Goal: Find specific page/section: Find specific page/section

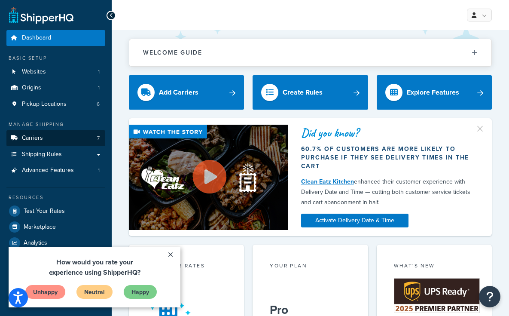
click at [79, 136] on link "Carriers 7" at bounding box center [55, 138] width 99 height 16
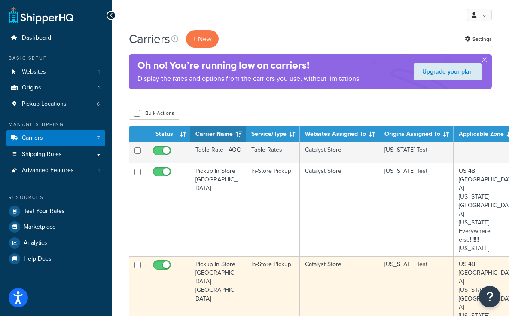
click at [248, 259] on tr "Pickup In Store San Clemente - Bashams In-Store Pickup Catalyst Store Californi…" at bounding box center [338, 302] width 418 height 93
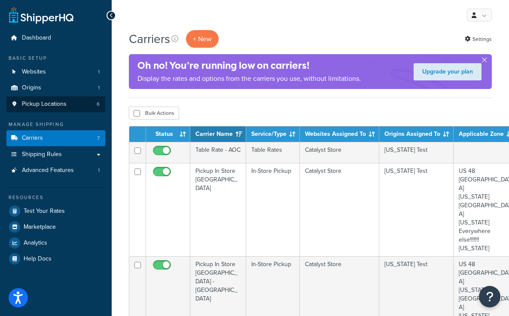
click at [53, 104] on span "Pickup Locations" at bounding box center [44, 104] width 45 height 7
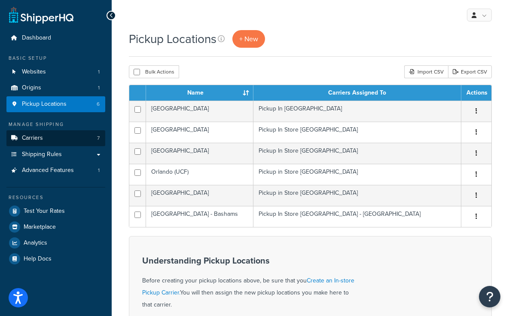
click at [80, 135] on link "Carriers 7" at bounding box center [55, 138] width 99 height 16
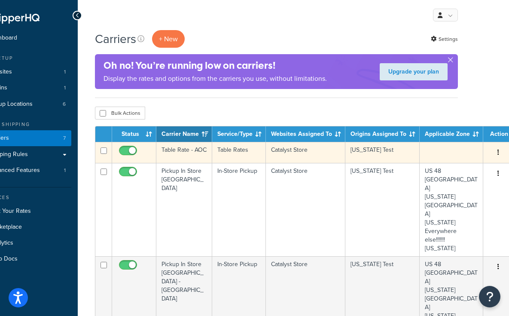
scroll to position [0, 34]
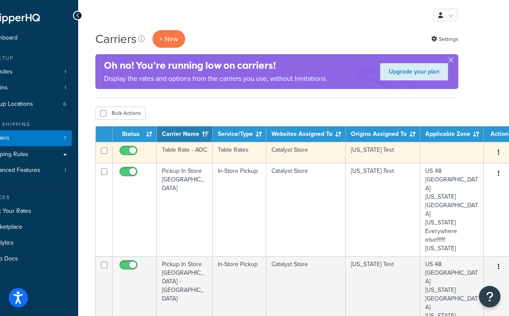
click at [498, 152] on icon "button" at bounding box center [499, 152] width 2 height 6
click at [334, 152] on td "Catalyst Store" at bounding box center [307, 152] width 80 height 21
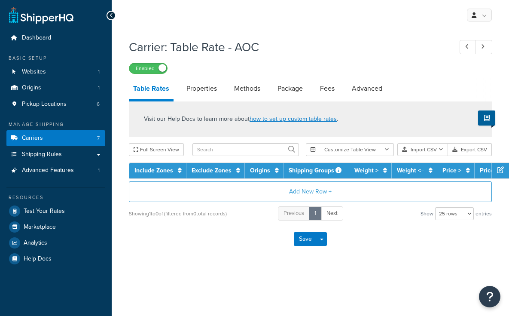
select select "25"
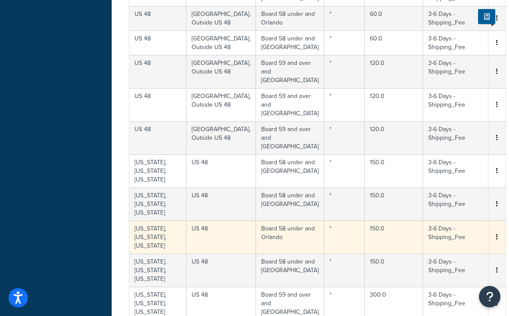
scroll to position [403, 0]
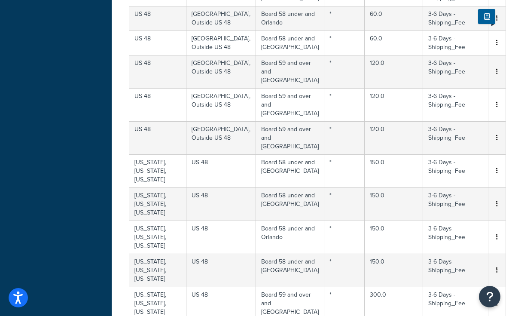
click at [66, 0] on div "Dashboard Basic Setup Websites 1 Origins 1 Pickup Locations 6 Manage Shipping C…" at bounding box center [56, 117] width 112 height 1041
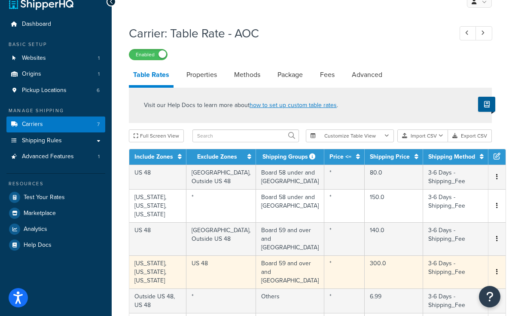
scroll to position [15, 0]
